Goal: Task Accomplishment & Management: Use online tool/utility

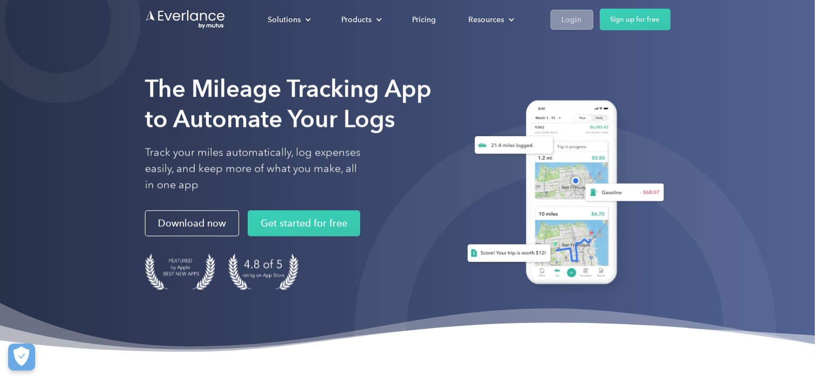
click at [573, 19] on div "Login" at bounding box center [572, 20] width 20 height 14
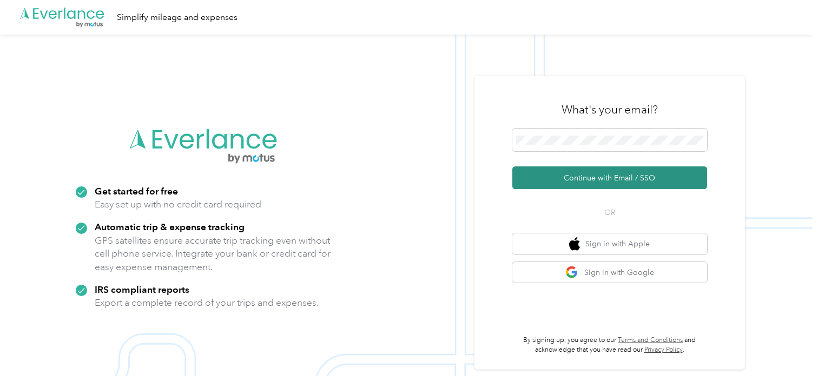
click at [583, 181] on button "Continue with Email / SSO" at bounding box center [609, 178] width 195 height 23
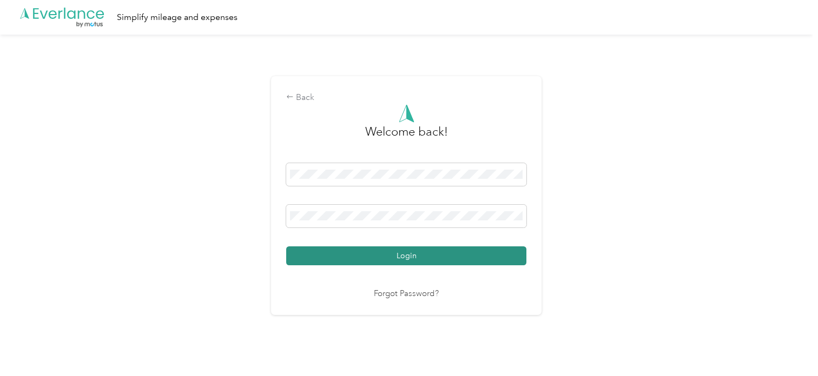
click at [373, 250] on button "Login" at bounding box center [406, 256] width 240 height 19
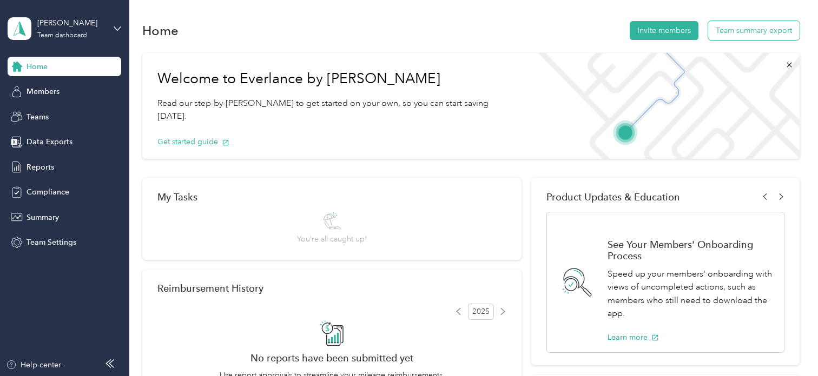
click at [725, 34] on button "Team summary export" at bounding box center [753, 30] width 91 height 19
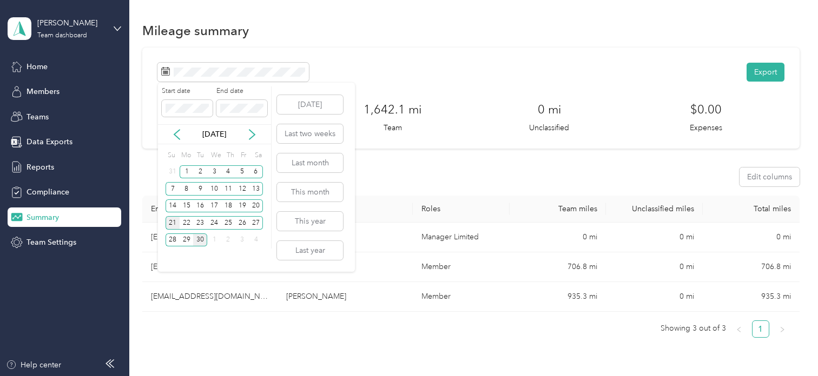
click at [169, 220] on div "21" at bounding box center [172, 223] width 14 height 14
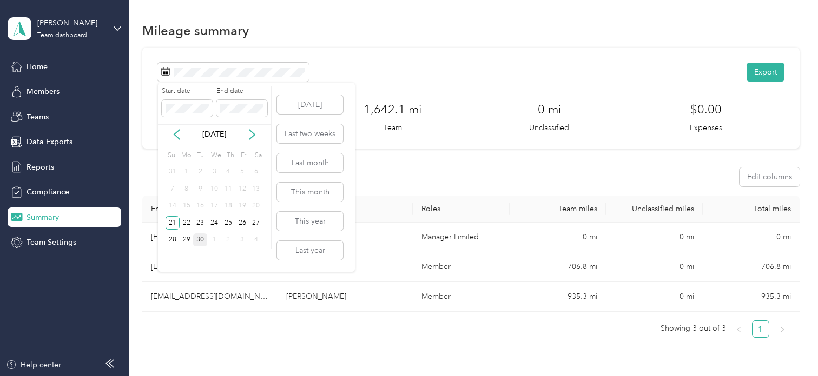
click at [202, 238] on div "30" at bounding box center [200, 241] width 14 height 14
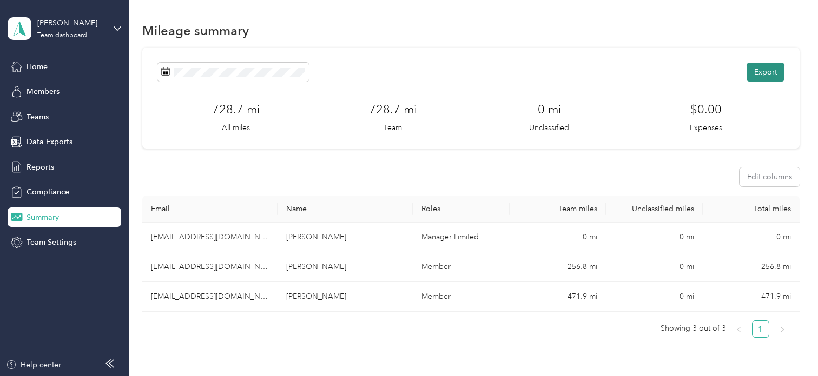
click at [767, 68] on button "Export" at bounding box center [765, 72] width 38 height 19
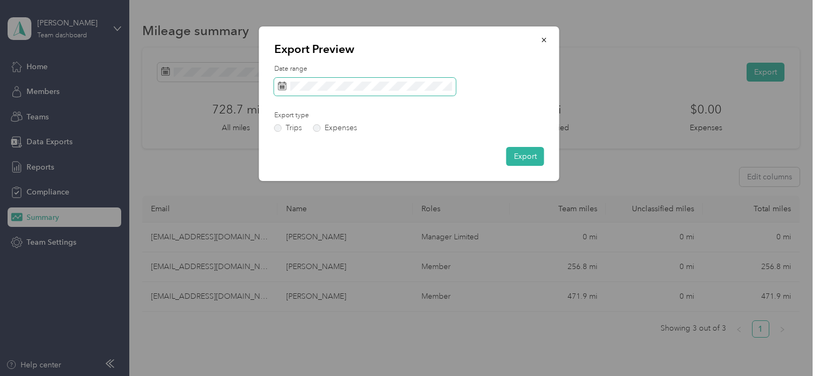
click at [313, 94] on span at bounding box center [365, 87] width 182 height 18
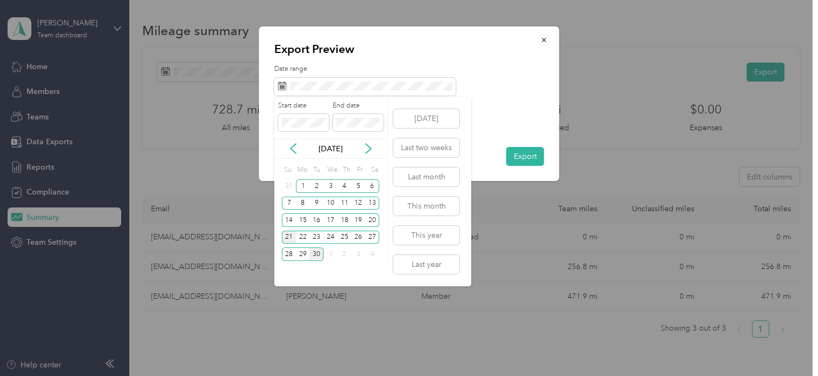
click at [289, 237] on div "21" at bounding box center [289, 238] width 14 height 14
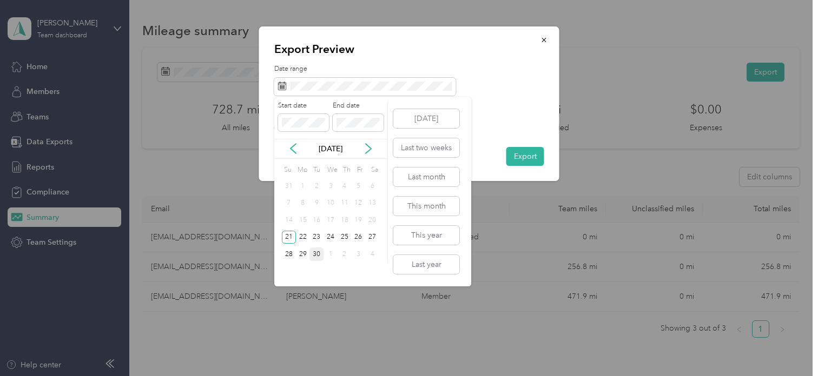
click at [317, 253] on div "30" at bounding box center [316, 255] width 14 height 14
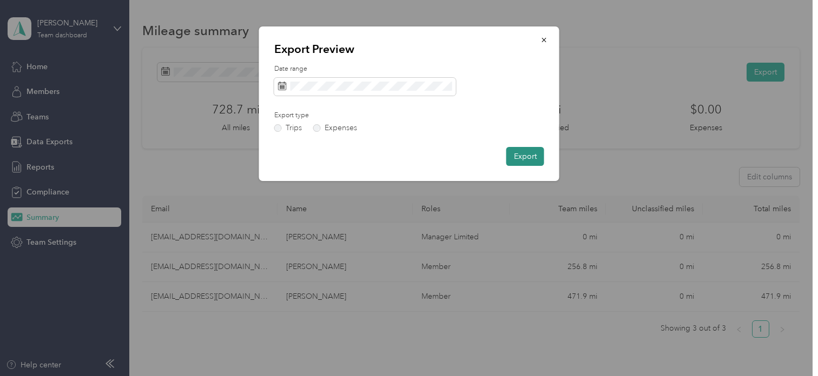
click at [516, 152] on button "Export" at bounding box center [525, 156] width 38 height 19
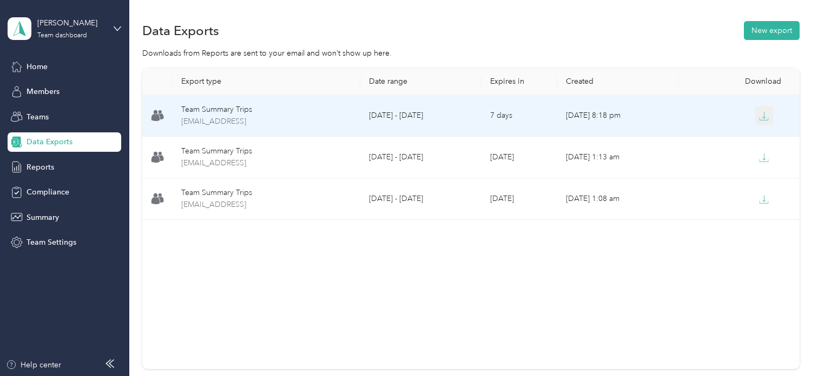
click at [765, 116] on icon "button" at bounding box center [764, 116] width 10 height 10
